Goal: Task Accomplishment & Management: Manage account settings

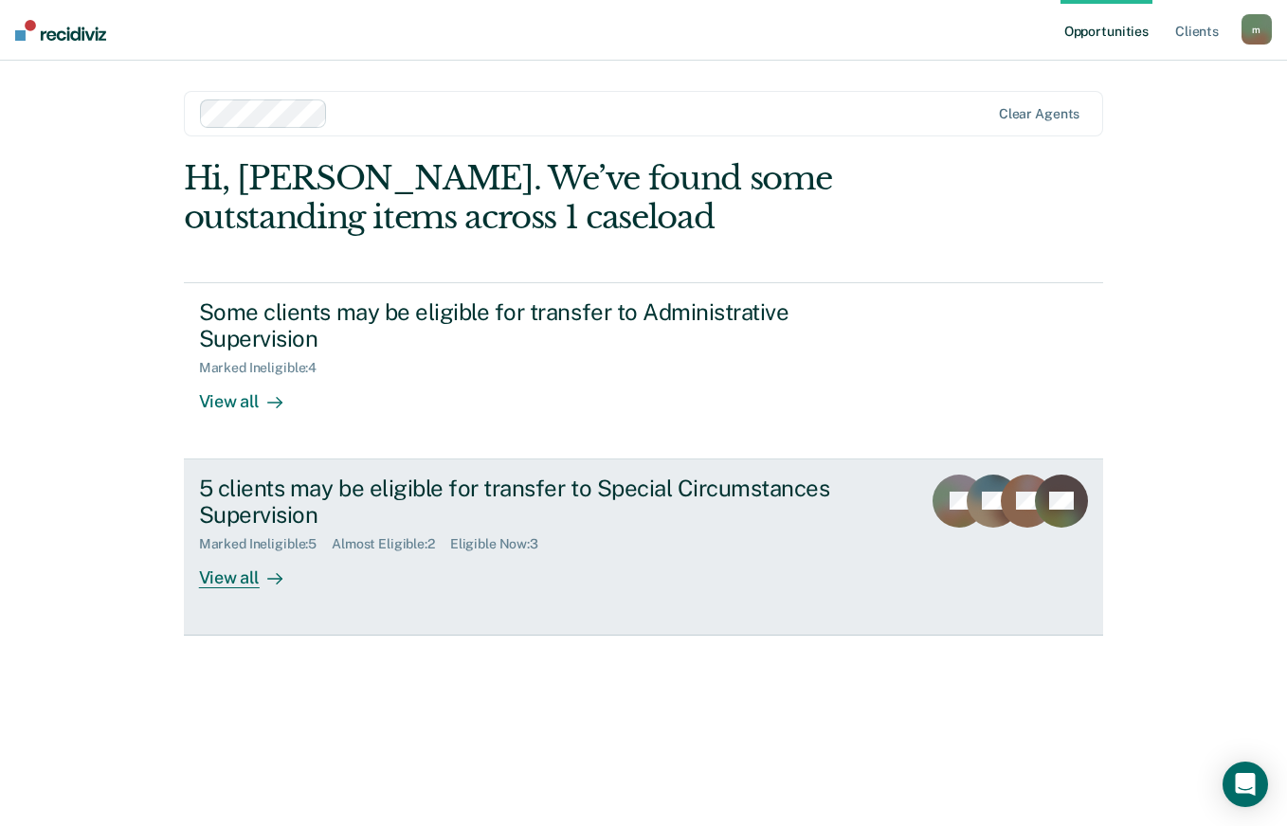
click at [236, 574] on div "View all" at bounding box center [252, 571] width 106 height 37
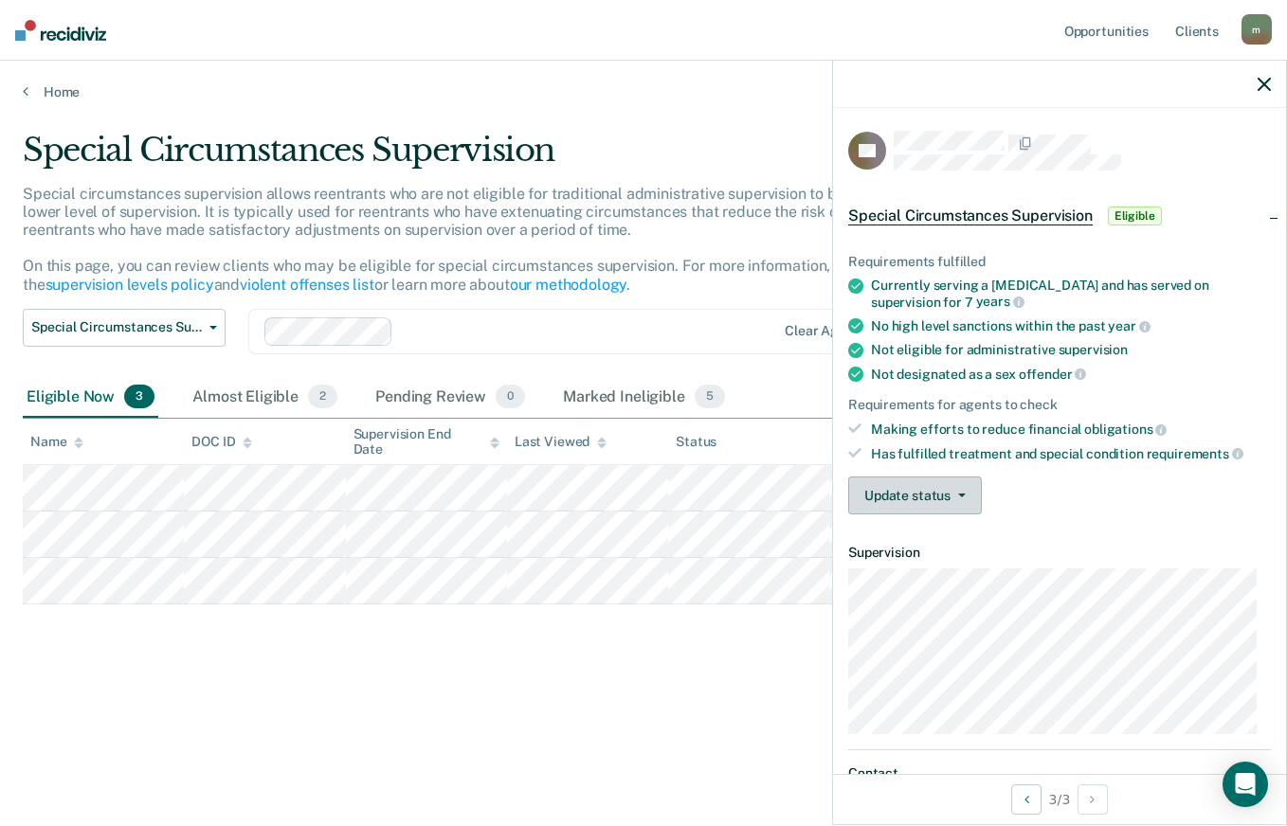
click at [959, 498] on button "Update status" at bounding box center [915, 496] width 134 height 38
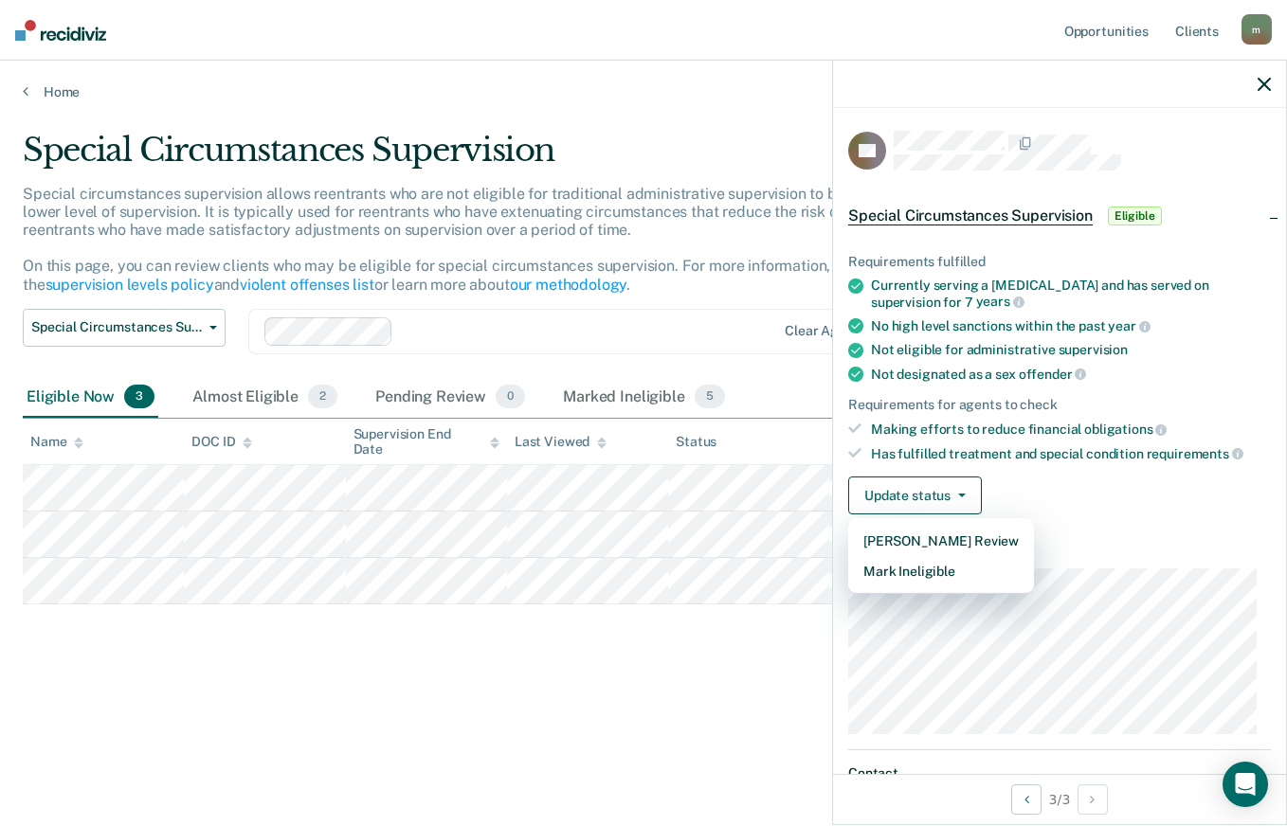
click at [1165, 538] on article "RB Special Circumstances Supervision Eligible Requirements fulfilled Currently …" at bounding box center [1059, 531] width 423 height 800
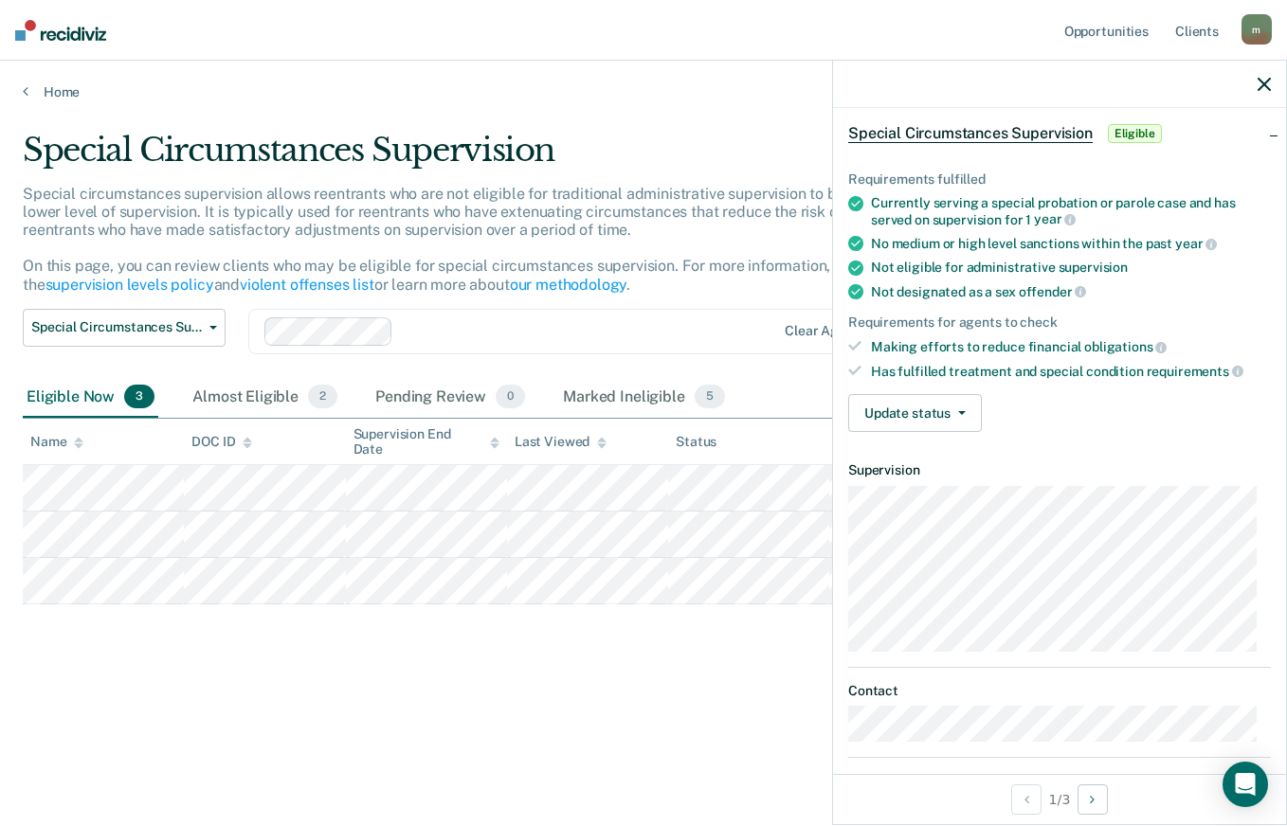
scroll to position [94, 0]
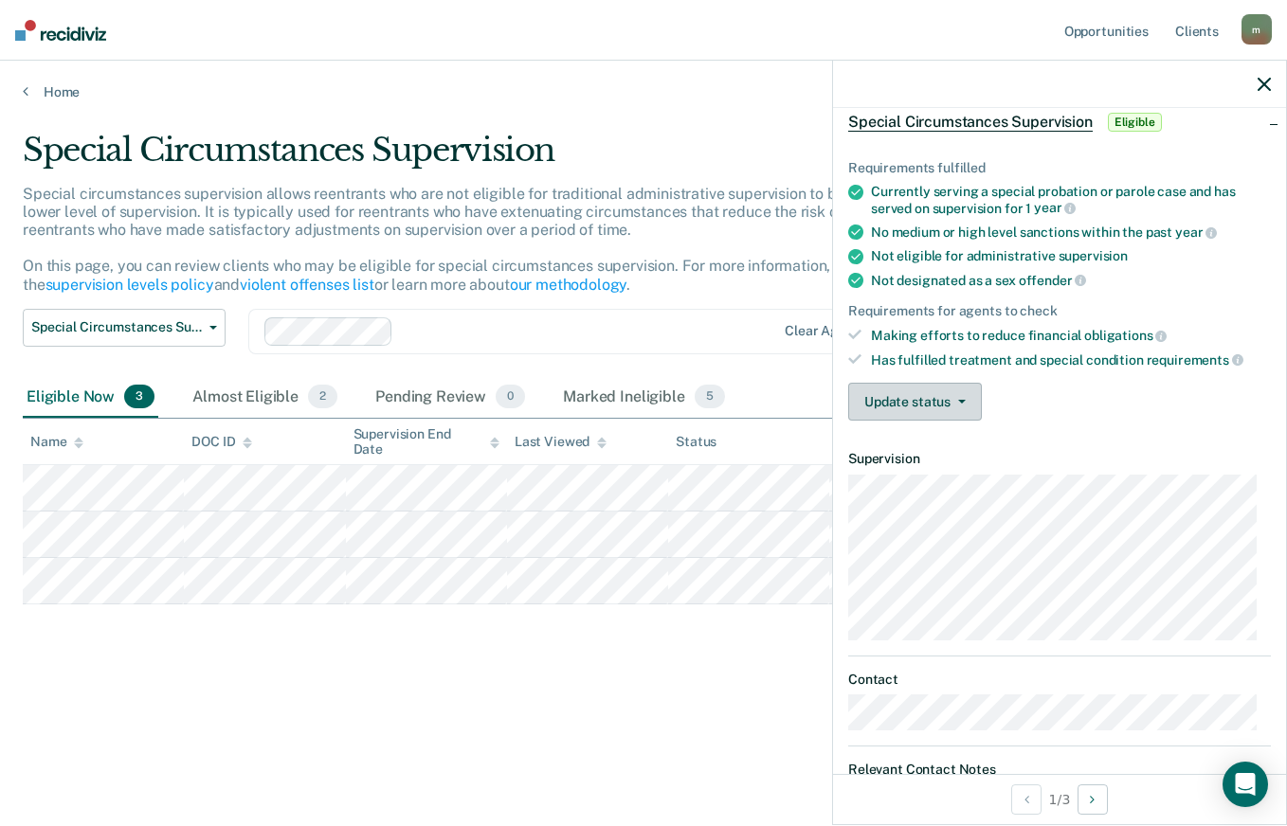
click at [951, 396] on button "Update status" at bounding box center [915, 402] width 134 height 38
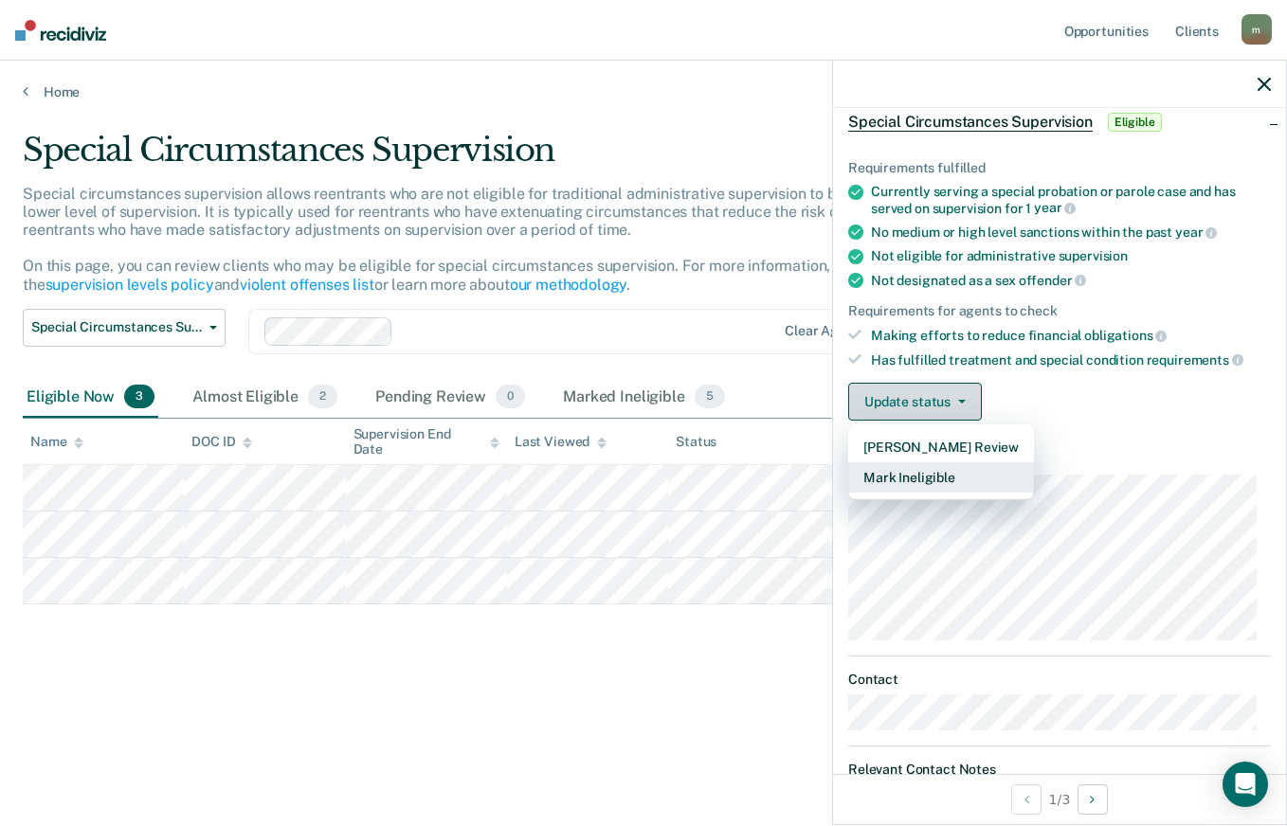
click at [980, 473] on button "Mark Ineligible" at bounding box center [941, 477] width 186 height 30
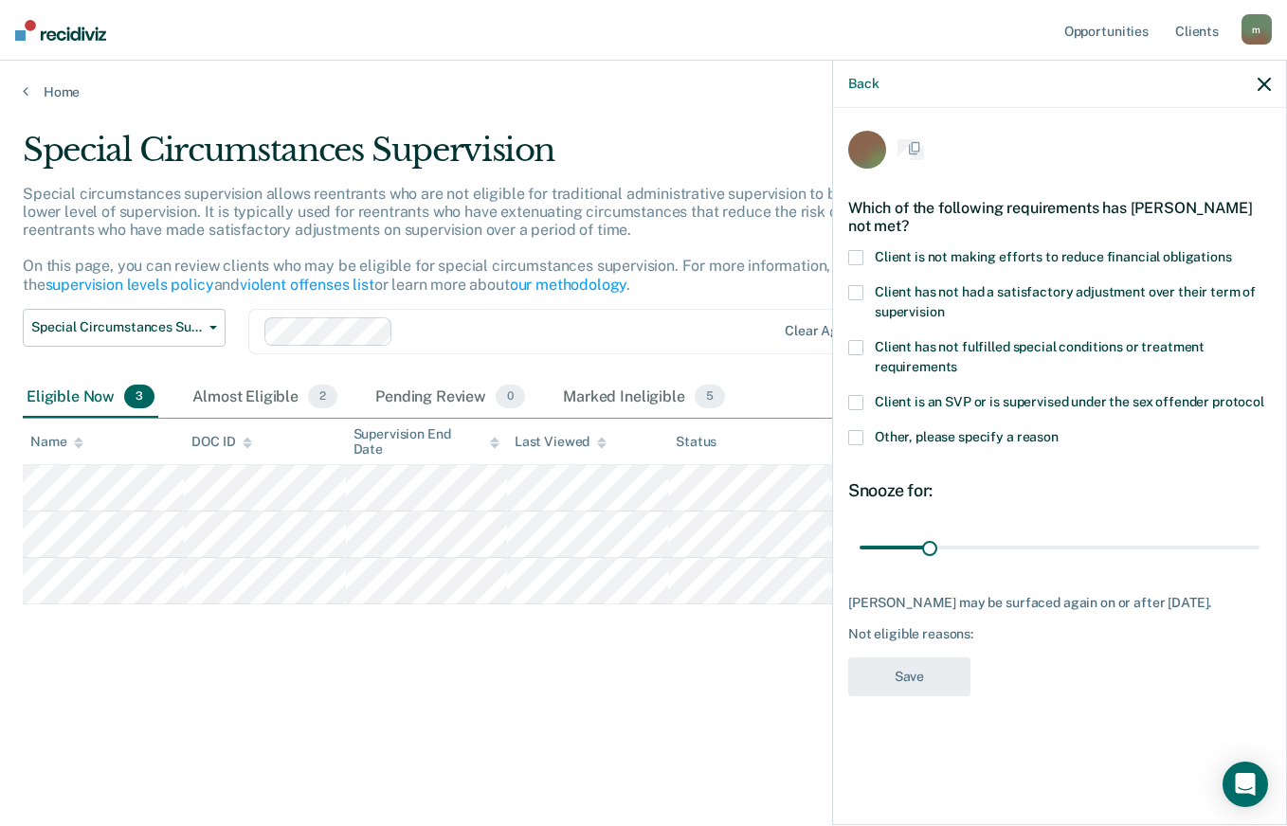
scroll to position [0, 0]
click at [861, 256] on span at bounding box center [855, 259] width 15 height 15
click at [1232, 252] on input "Client is not making efforts to reduce financial obligations" at bounding box center [1232, 252] width 0 height 0
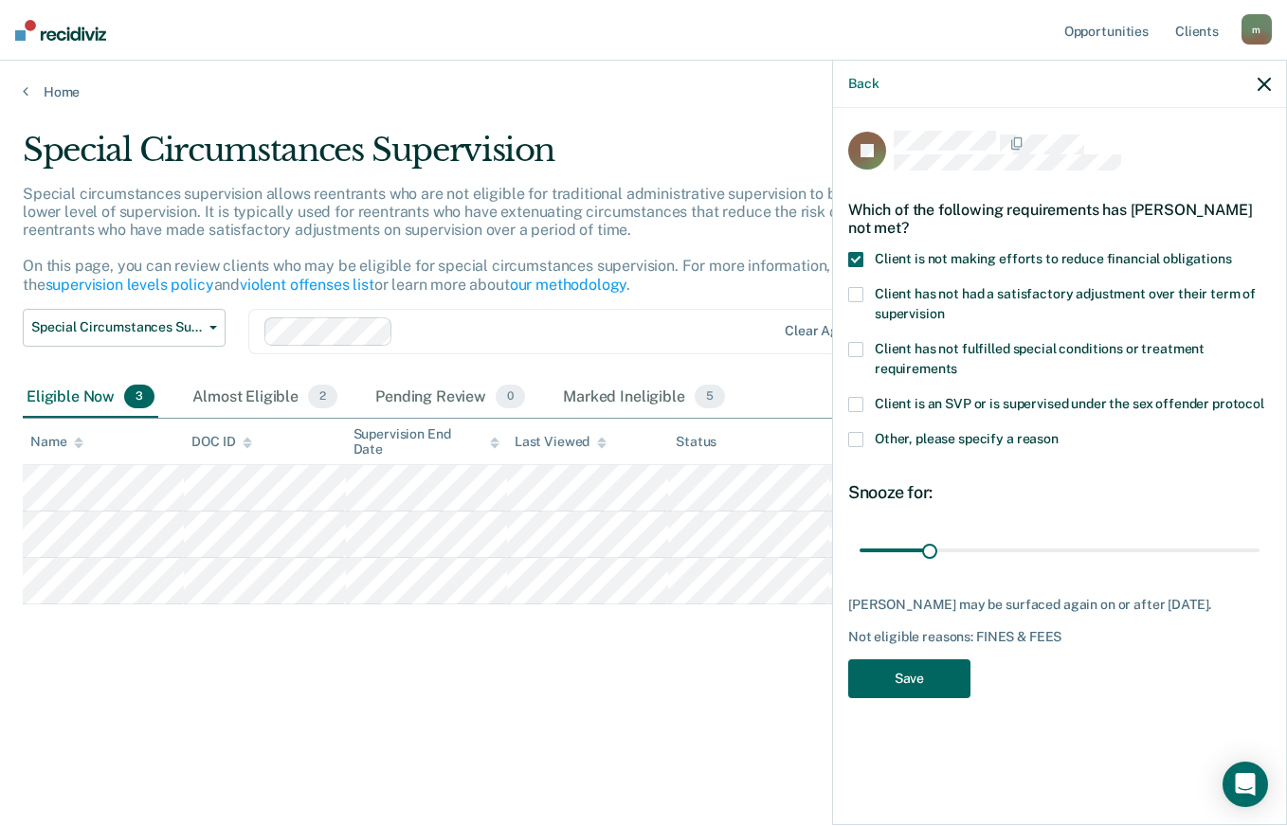
click at [933, 667] on button "Save" at bounding box center [909, 679] width 122 height 39
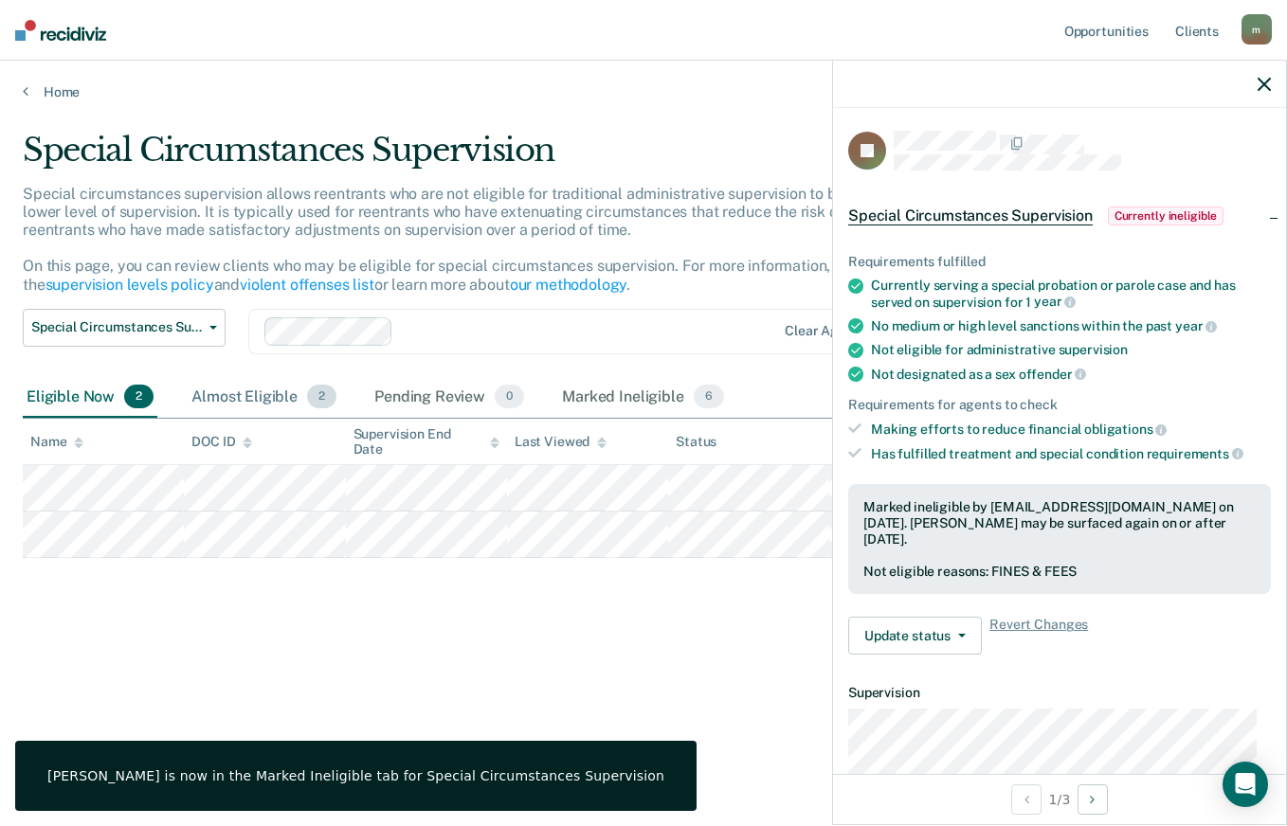
click at [271, 397] on div "Almost Eligible 2" at bounding box center [264, 398] width 153 height 42
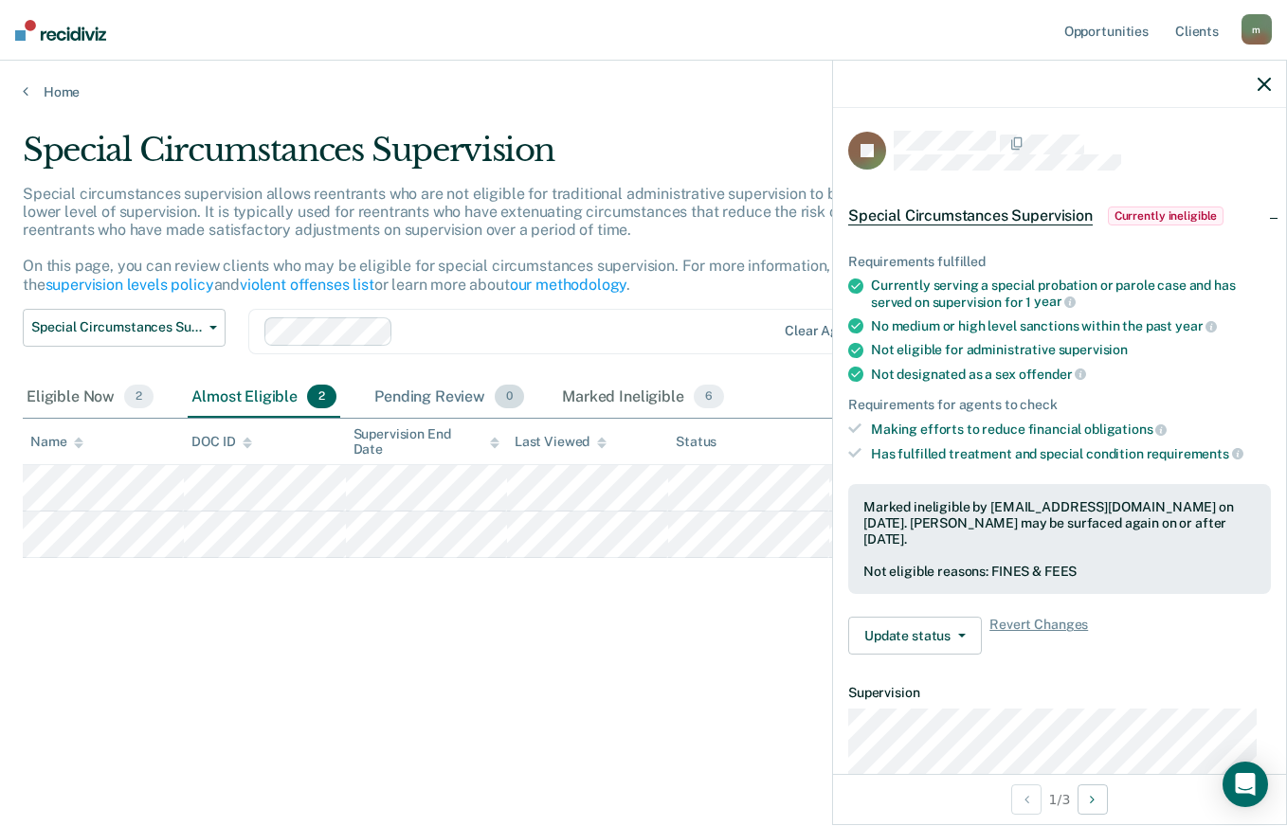
click at [447, 391] on div "Pending Review 0" at bounding box center [449, 398] width 157 height 42
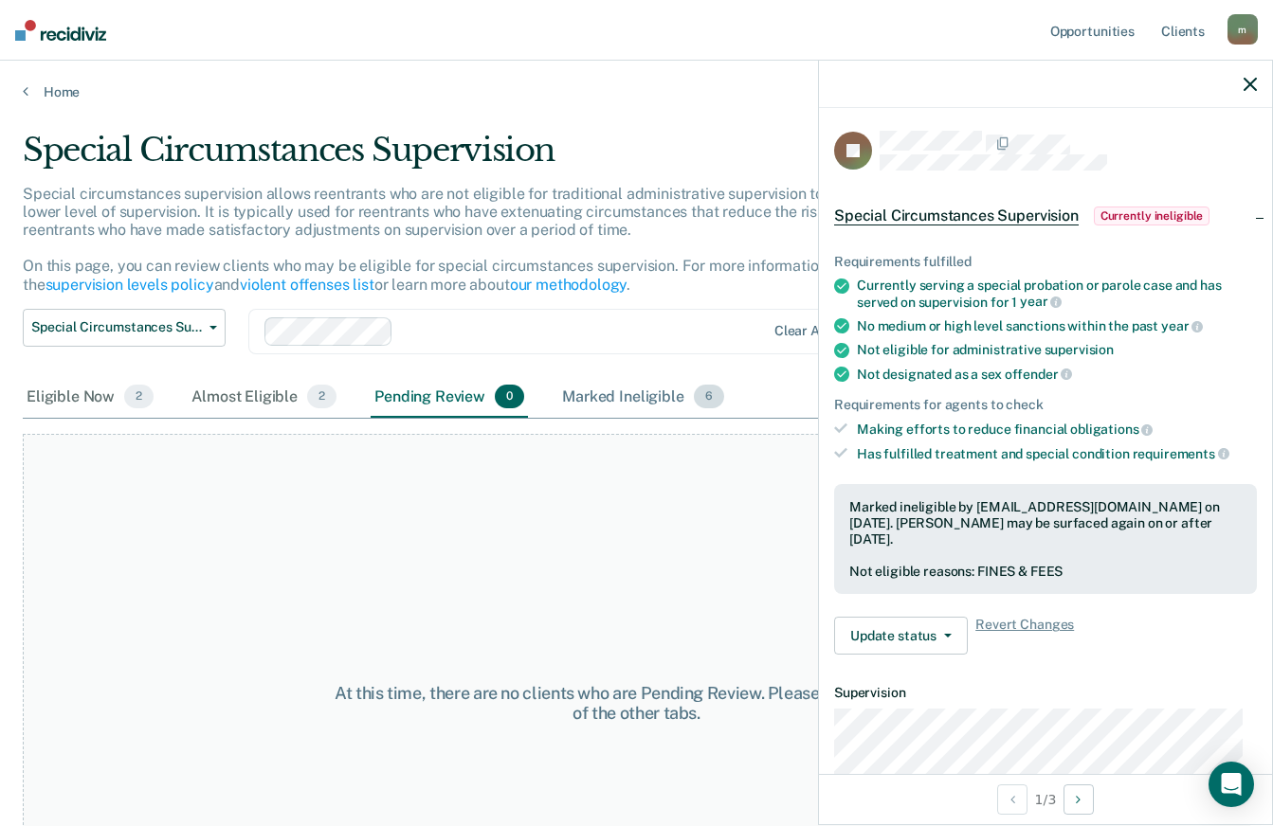
click at [641, 398] on div "Marked Ineligible 6" at bounding box center [643, 398] width 170 height 42
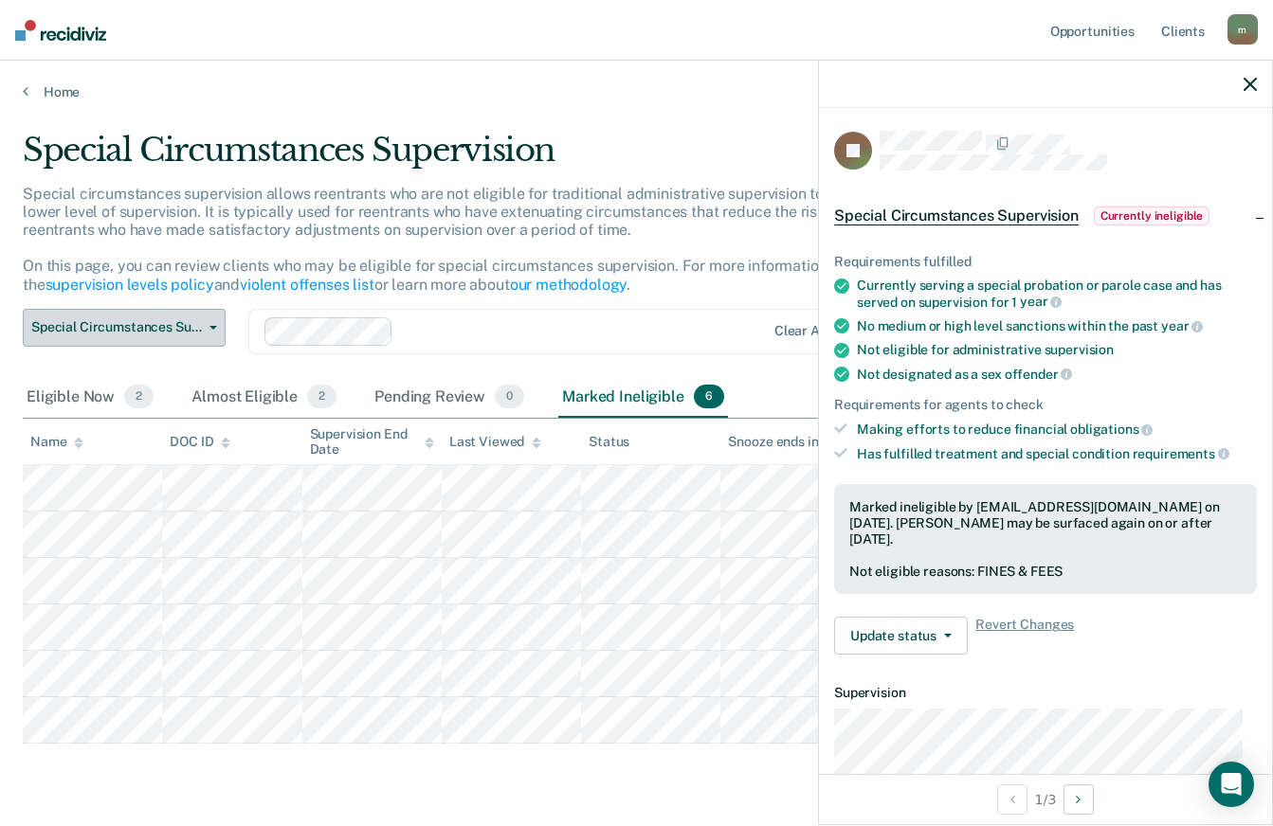
click at [183, 326] on span "Special Circumstances Supervision" at bounding box center [116, 327] width 171 height 16
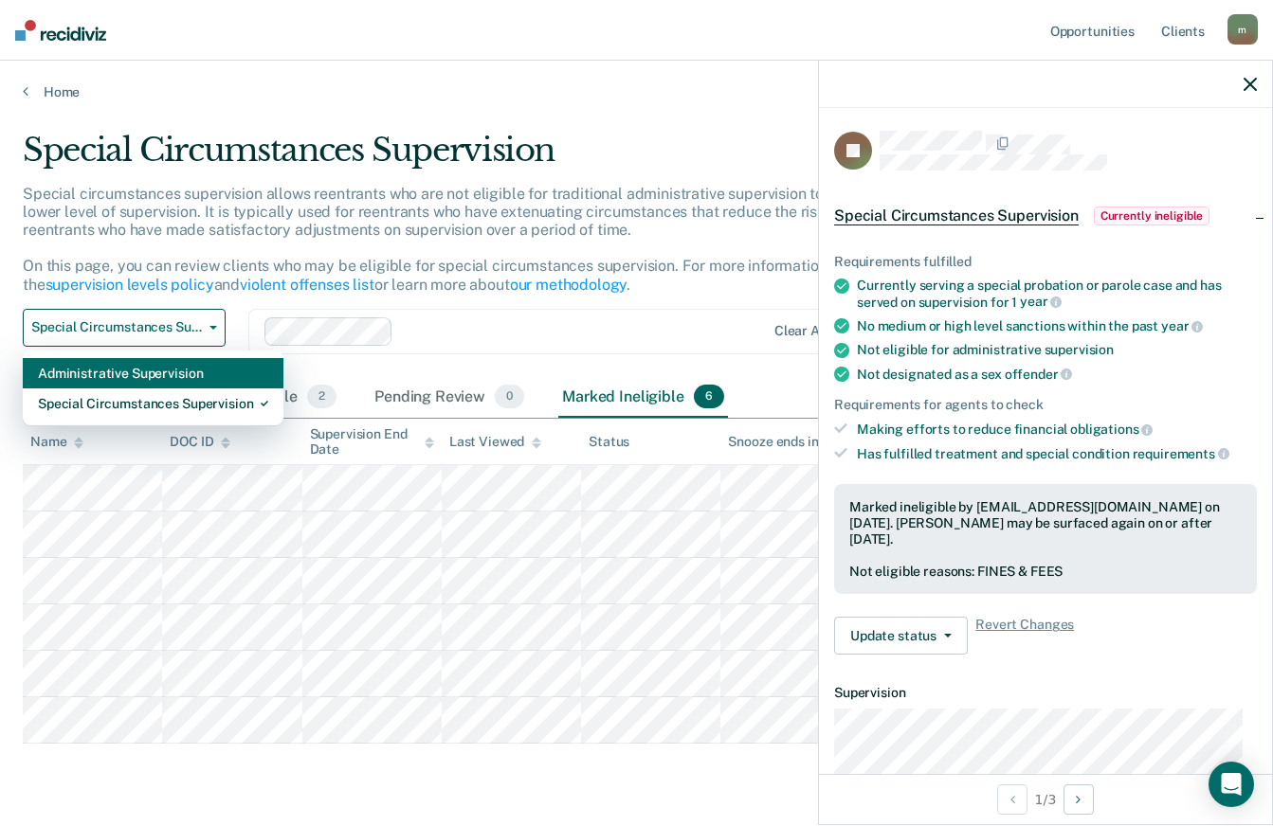
click at [190, 371] on div "Administrative Supervision" at bounding box center [153, 373] width 230 height 30
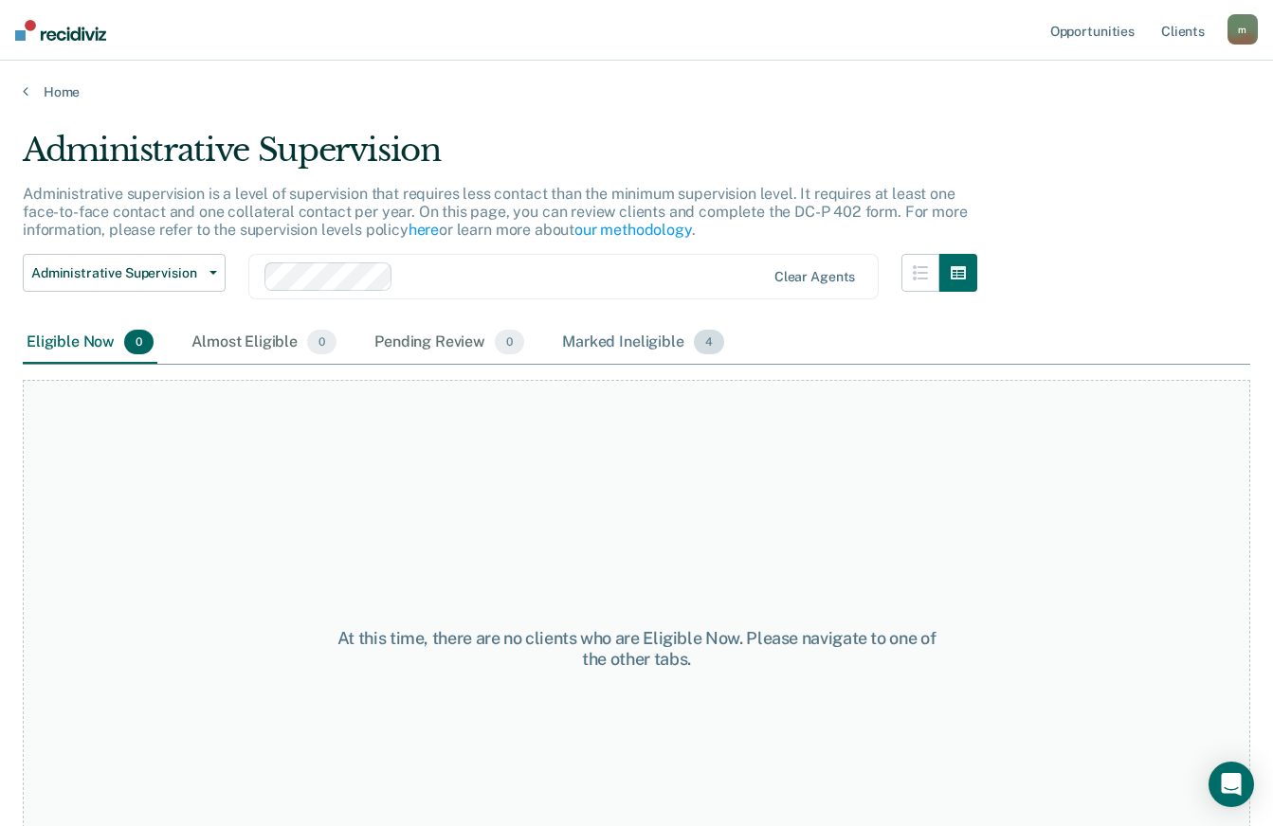
click at [648, 342] on div "Marked Ineligible 4" at bounding box center [643, 343] width 170 height 42
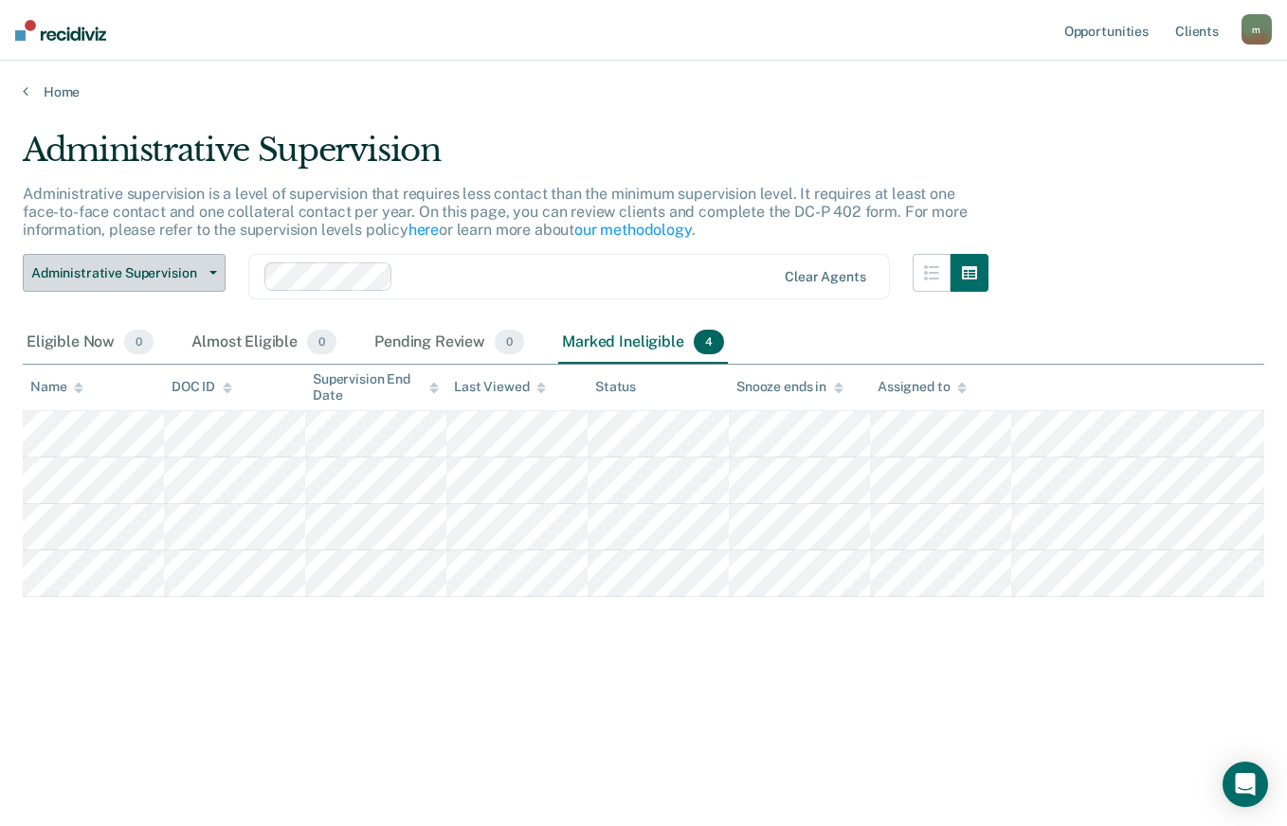
click at [201, 273] on span "Administrative Supervision" at bounding box center [116, 273] width 171 height 16
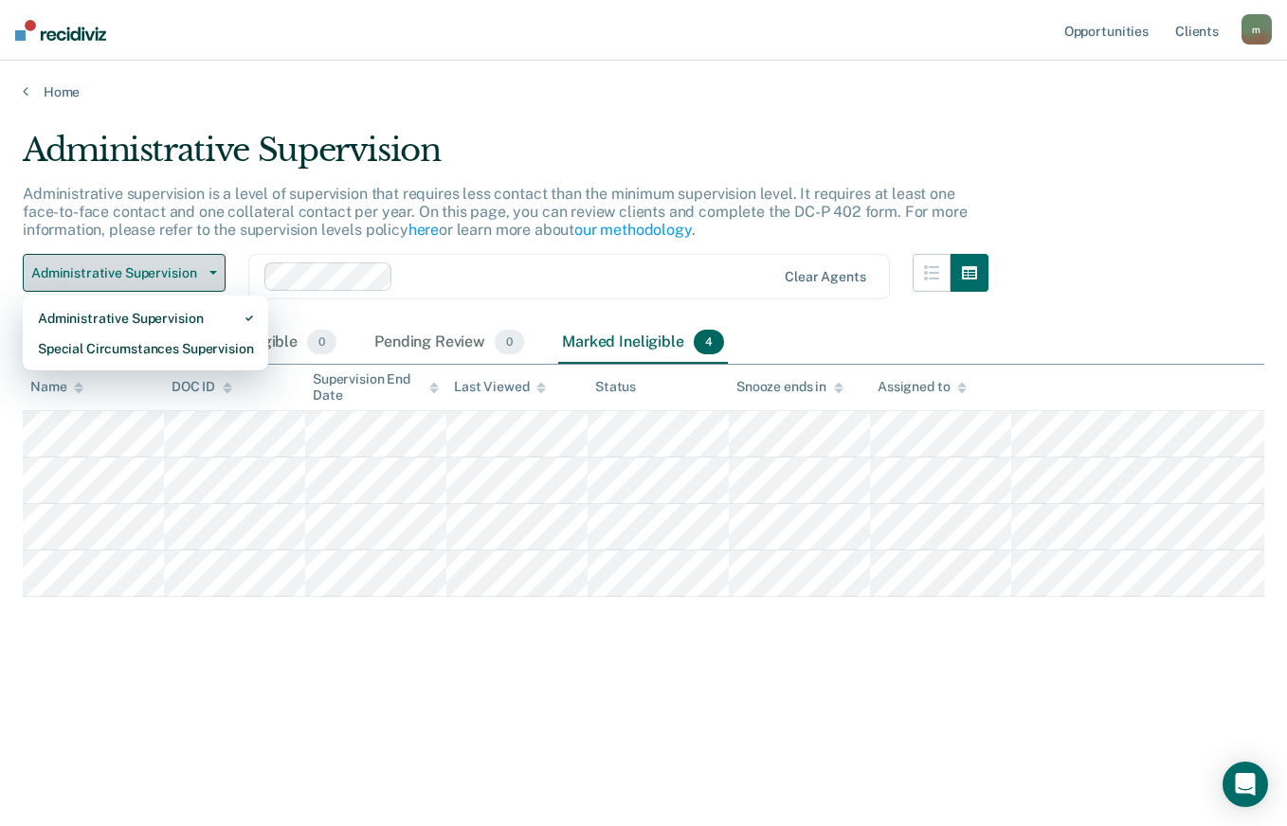
click at [182, 350] on div "Special Circumstances Supervision" at bounding box center [145, 349] width 215 height 30
